Goal: Communication & Community: Ask a question

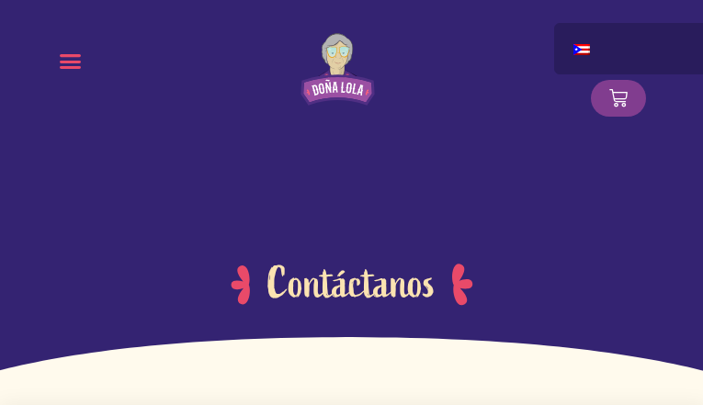
type input "LwVrGDgIydf"
type input "CsXFQmgIaE"
type input "ipahoyof54@gmail.com"
radio input "true"
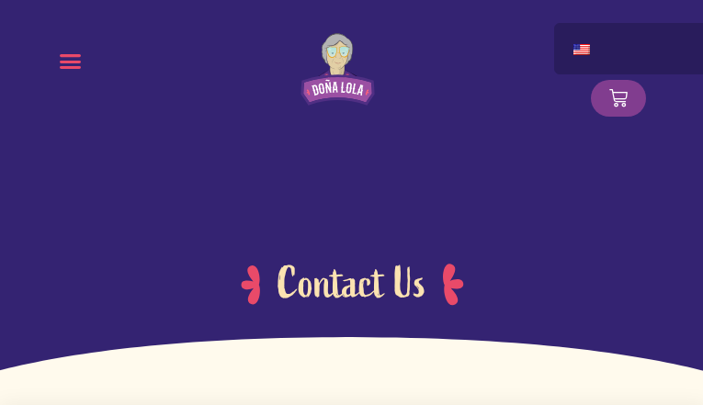
type input "eFdkzpHlia"
type input "NNtRkzDmNRVl"
type input "ipahoyof54@gmail.com"
radio input "true"
